Goal: Information Seeking & Learning: Learn about a topic

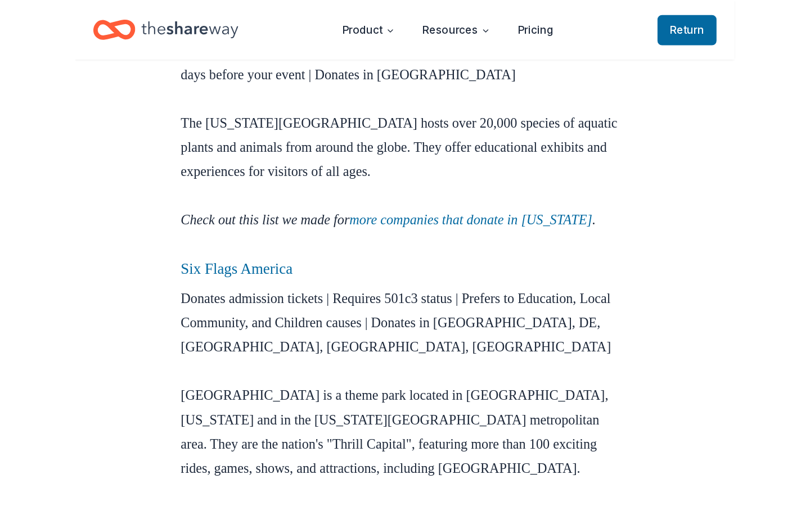
scroll to position [1635, 0]
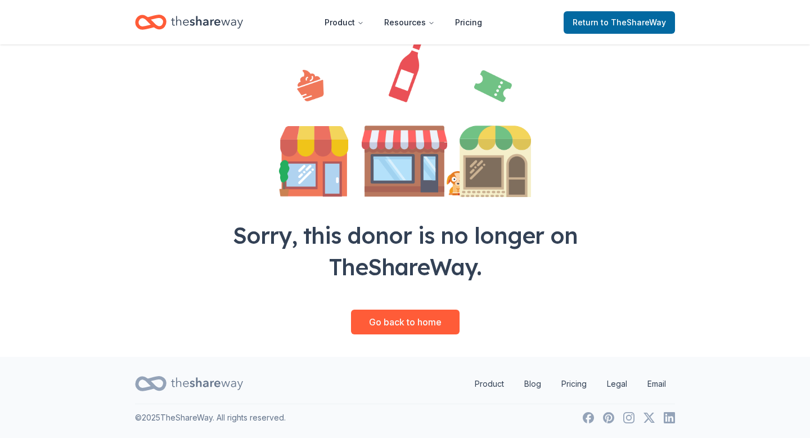
scroll to position [274, 0]
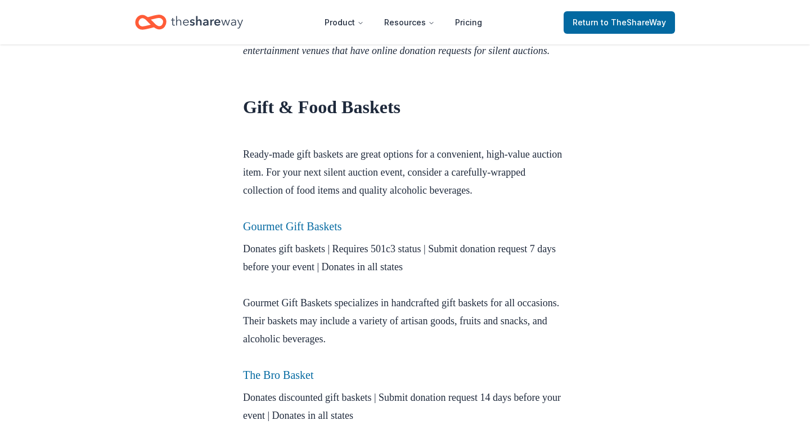
scroll to position [2157, 0]
